Goal: Information Seeking & Learning: Learn about a topic

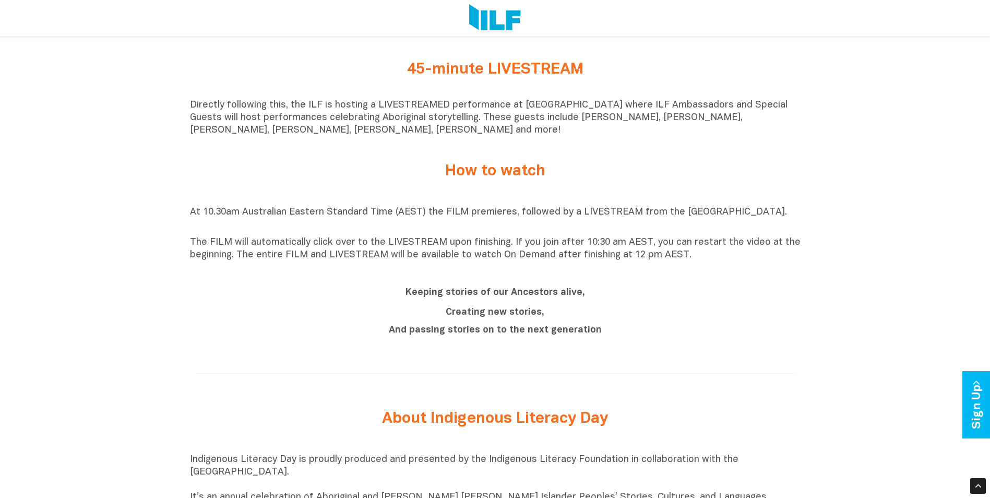
scroll to position [835, 0]
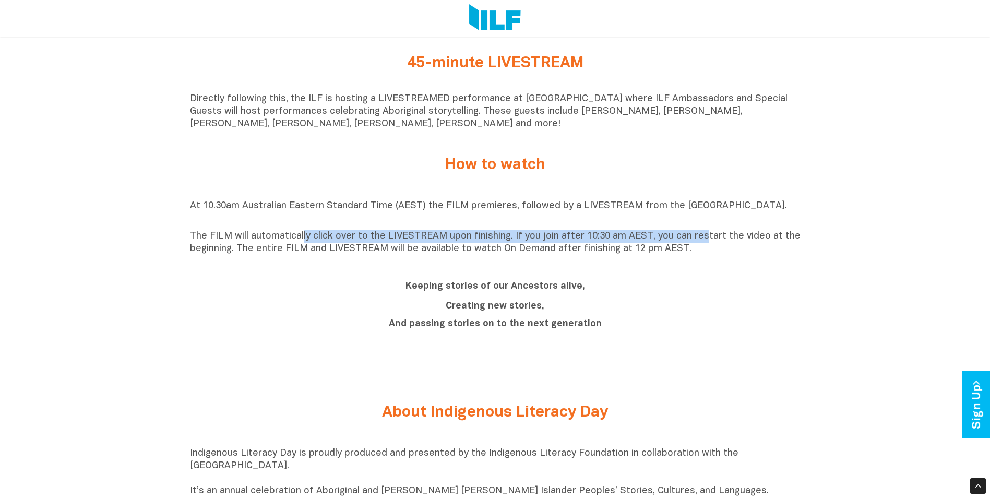
drag, startPoint x: 360, startPoint y: 240, endPoint x: 696, endPoint y: 244, distance: 335.7
click at [696, 244] on p "The FILM will automatically click over to the LIVESTREAM upon finishing. If you…" at bounding box center [495, 242] width 611 height 25
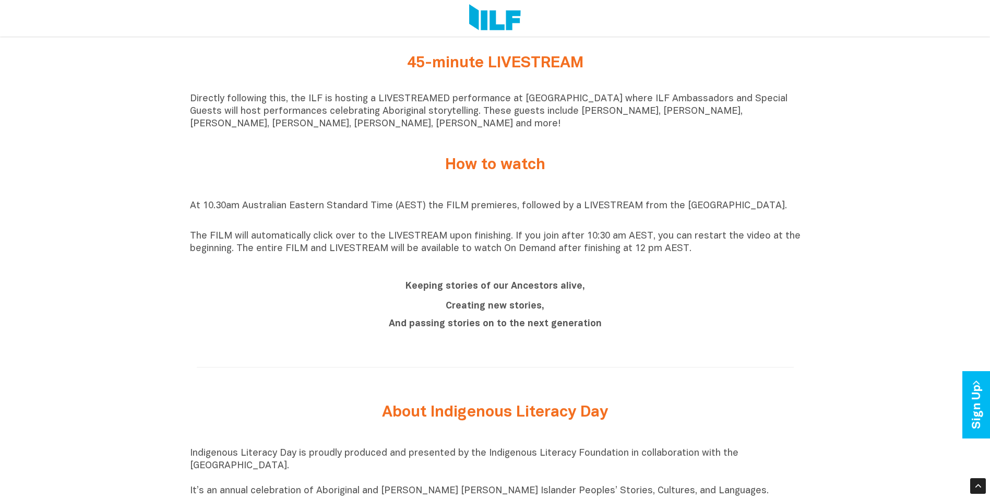
drag, startPoint x: 694, startPoint y: 245, endPoint x: 473, endPoint y: 272, distance: 223.0
click at [473, 268] on div "At 10.30am Australian Eastern Standard Time (AEST) the FILM premieres, followed…" at bounding box center [495, 227] width 611 height 81
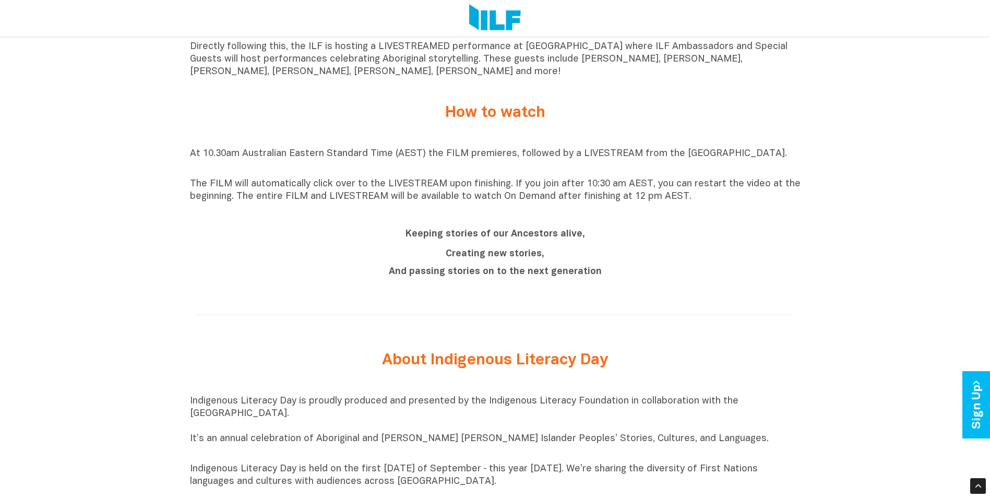
scroll to position [783, 0]
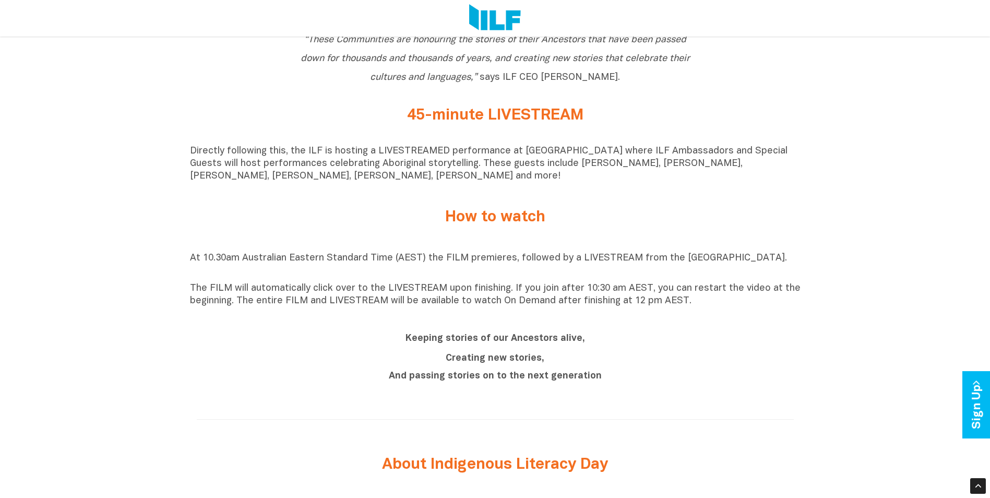
click at [287, 360] on div "Keeping stories of our Ancestors alive, Creating new stories, And passing stori…" at bounding box center [495, 358] width 611 height 60
drag, startPoint x: 242, startPoint y: 311, endPoint x: 554, endPoint y: 309, distance: 311.7
click at [554, 307] on p "The FILM will automatically click over to the LIVESTREAM upon finishing. If you…" at bounding box center [495, 294] width 611 height 25
drag, startPoint x: 554, startPoint y: 309, endPoint x: 470, endPoint y: 350, distance: 93.4
click at [470, 347] on h2 "Keeping stories of our Ancestors alive," at bounding box center [496, 337] width 392 height 19
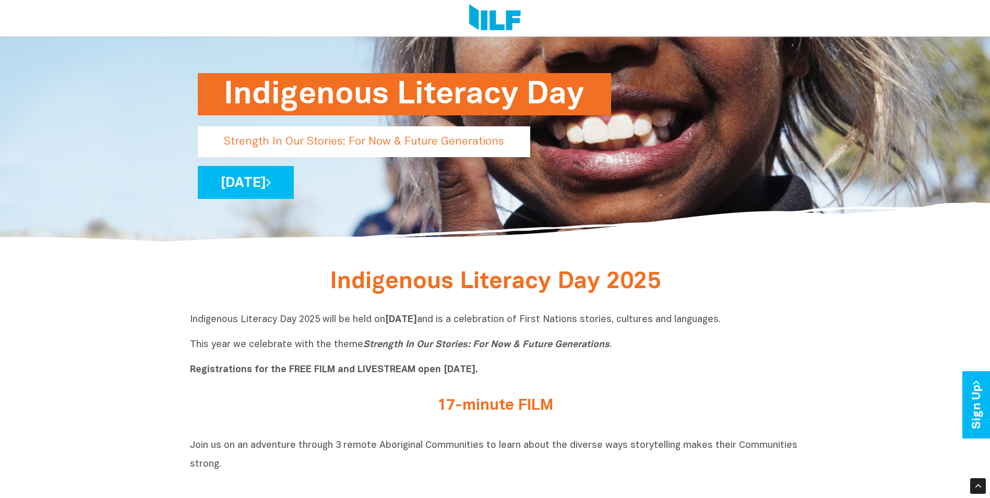
scroll to position [261, 0]
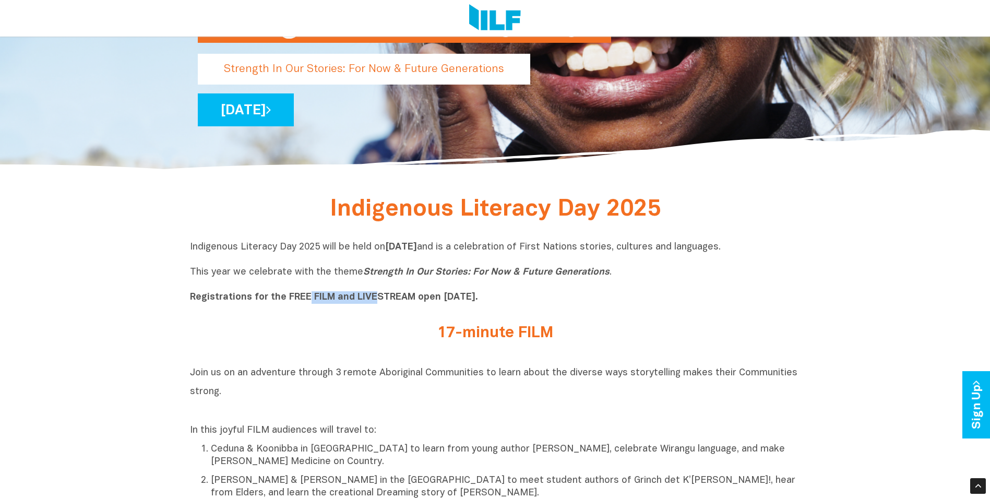
drag, startPoint x: 306, startPoint y: 301, endPoint x: 374, endPoint y: 301, distance: 68.4
click at [374, 301] on b "Registrations for the FREE FILM and LIVESTREAM open [DATE]." at bounding box center [334, 297] width 288 height 9
drag, startPoint x: 374, startPoint y: 301, endPoint x: 373, endPoint y: 389, distance: 88.2
click at [373, 389] on h2 "Join us on an adventure through 3 remote Aboriginal Communities to learn about …" at bounding box center [495, 391] width 611 height 56
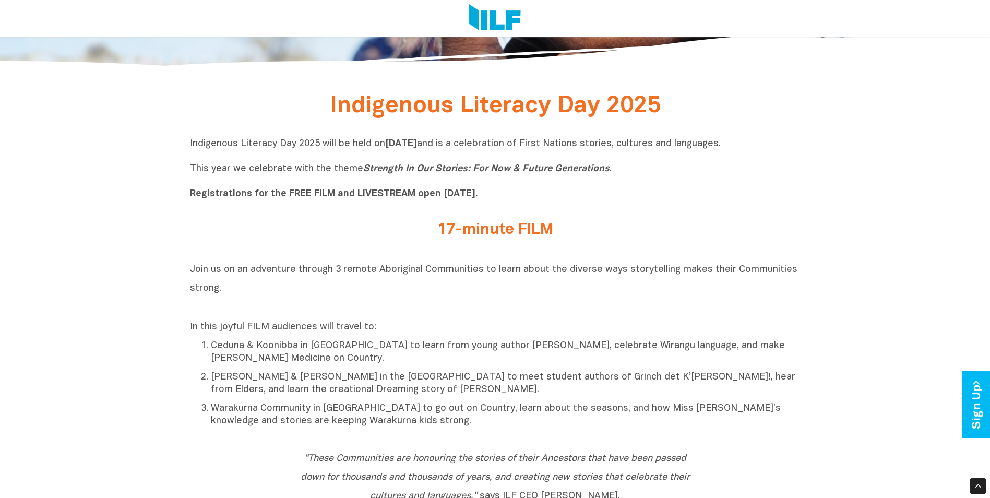
scroll to position [365, 0]
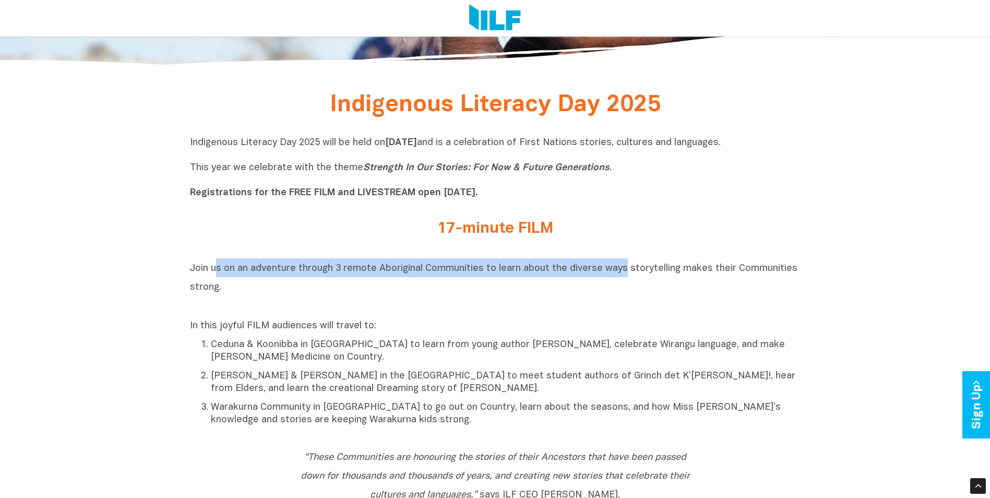
drag, startPoint x: 217, startPoint y: 271, endPoint x: 617, endPoint y: 272, distance: 400.4
click at [617, 272] on span "Join us on an adventure through 3 remote Aboriginal Communities to learn about …" at bounding box center [494, 278] width 608 height 28
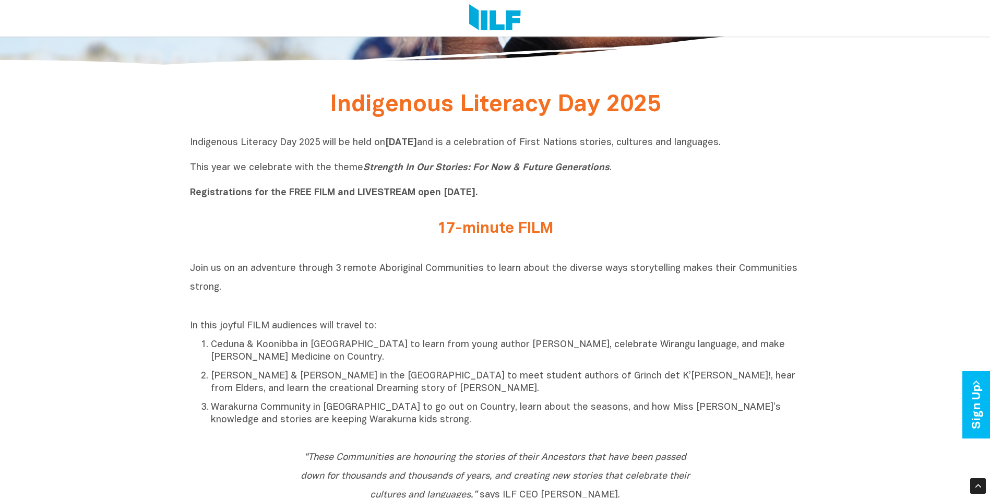
drag, startPoint x: 617, startPoint y: 272, endPoint x: 491, endPoint y: 308, distance: 130.9
click at [512, 349] on p "Ceduna & Koonibba in [GEOGRAPHIC_DATA] to learn from young author [PERSON_NAME]…" at bounding box center [506, 351] width 590 height 25
click at [491, 233] on h2 "17-minute FILM" at bounding box center [496, 228] width 392 height 17
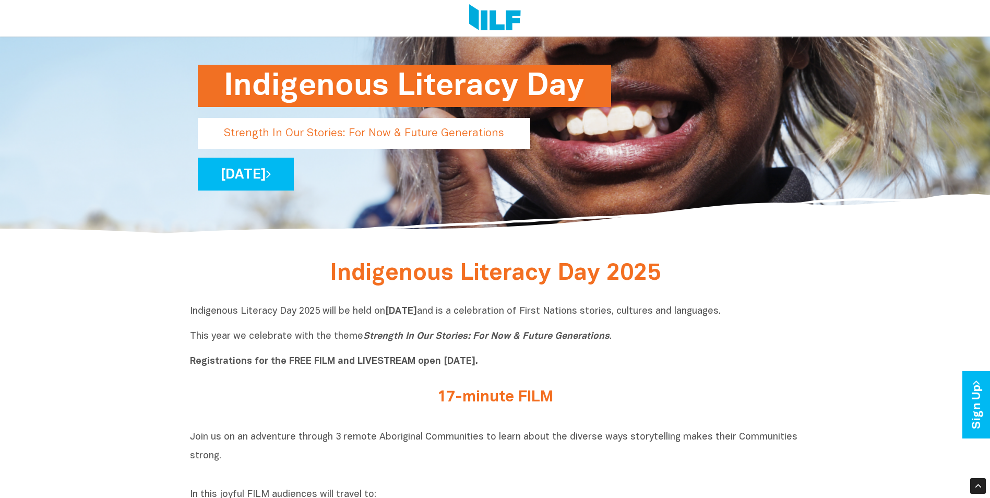
scroll to position [0, 0]
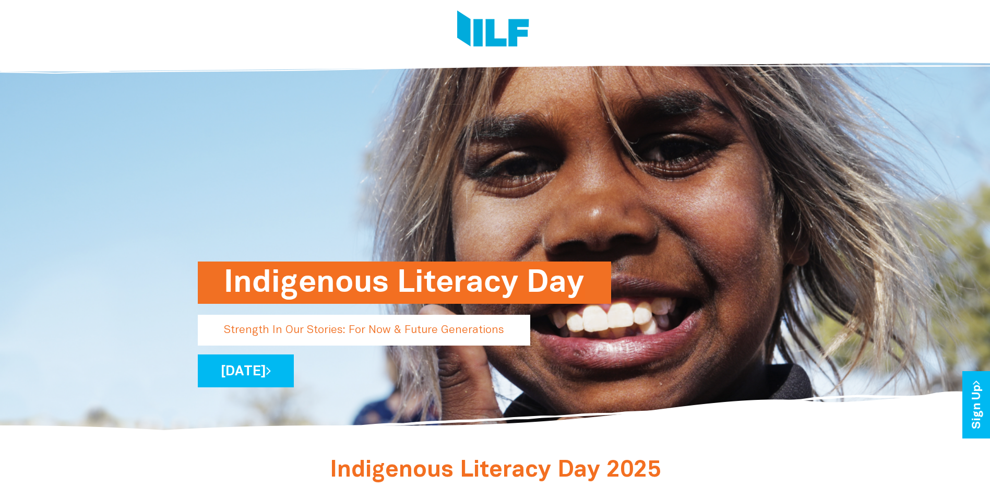
click at [486, 37] on img at bounding box center [493, 29] width 72 height 39
